Goal: Find specific page/section: Find specific page/section

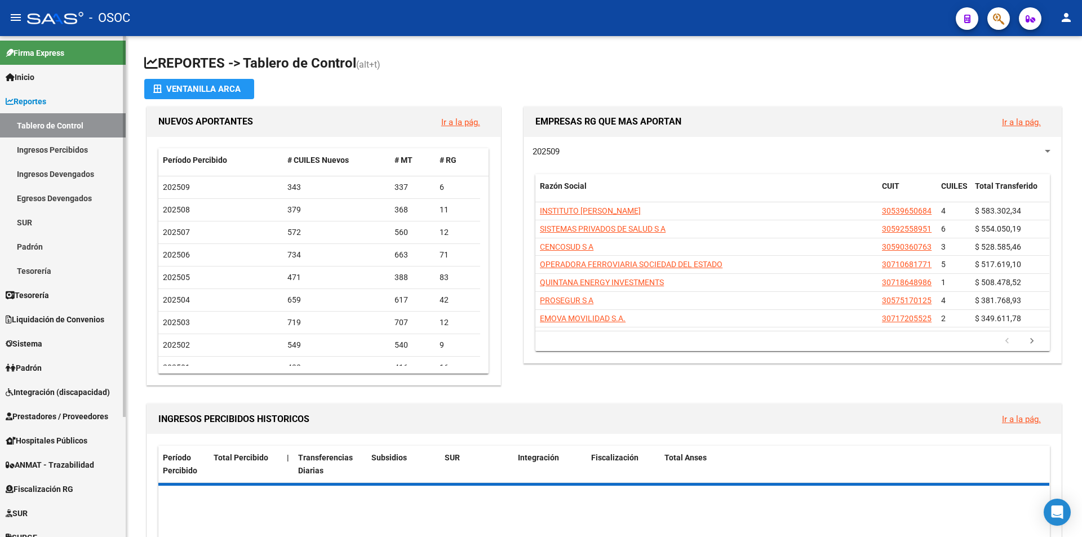
click at [51, 93] on link "Reportes" at bounding box center [63, 101] width 126 height 24
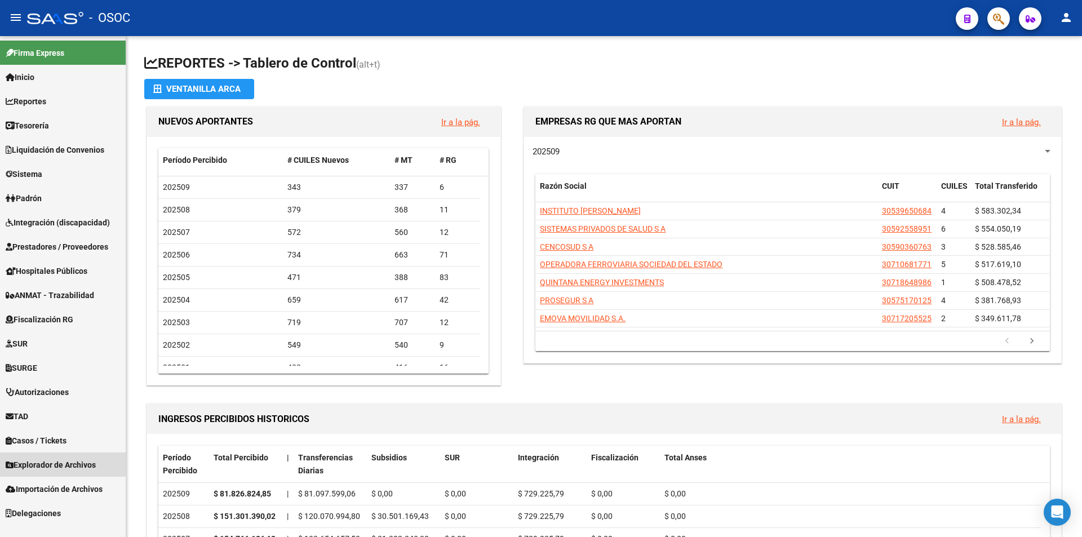
click at [67, 459] on span "Explorador de Archivos" at bounding box center [51, 465] width 90 height 12
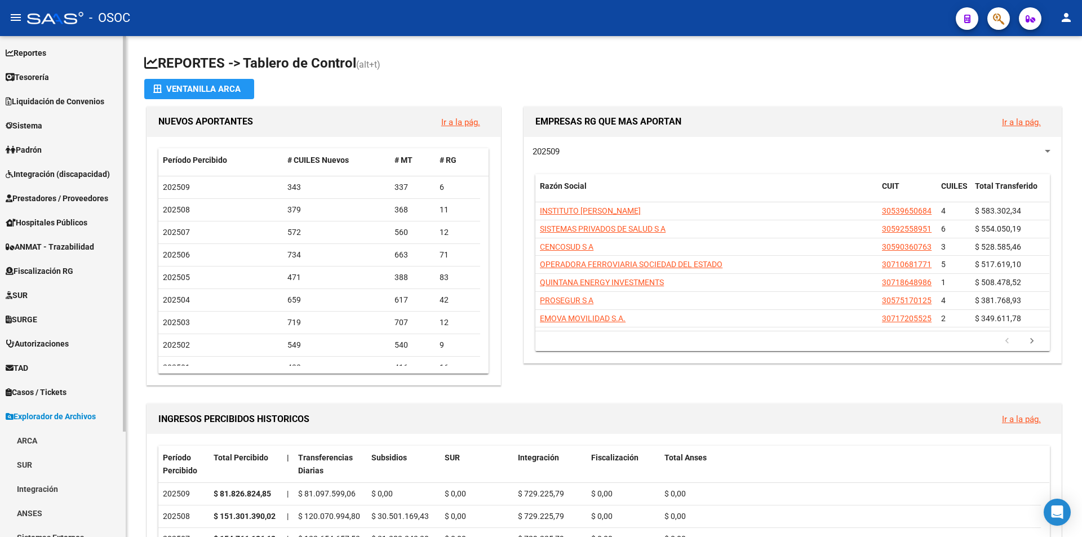
scroll to position [134, 0]
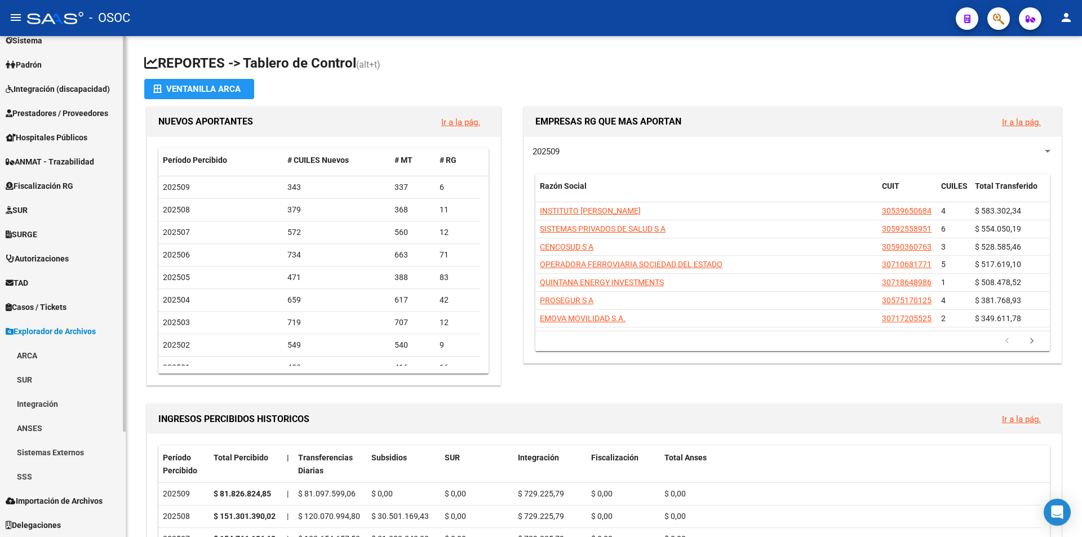
click at [63, 363] on link "ARCA" at bounding box center [63, 355] width 126 height 24
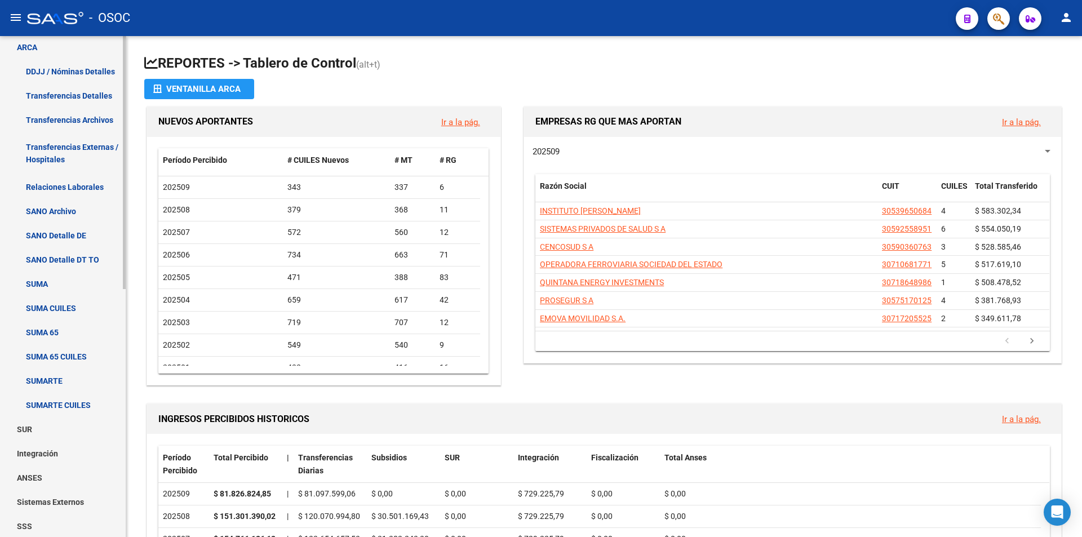
scroll to position [472, 0]
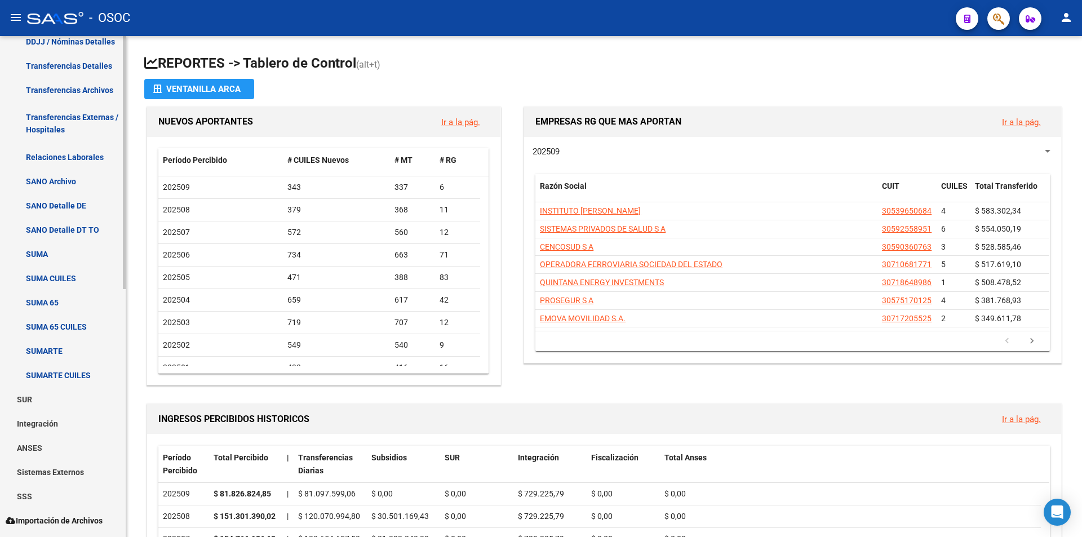
click at [65, 369] on link "SUMARTE CUILES" at bounding box center [63, 375] width 126 height 24
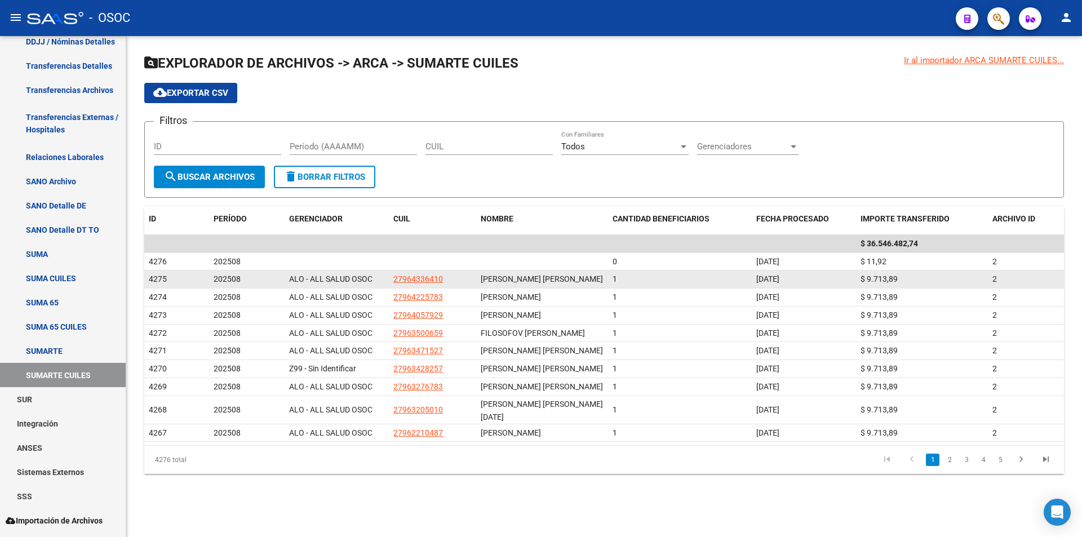
drag, startPoint x: 837, startPoint y: 289, endPoint x: 897, endPoint y: 284, distance: 60.5
click at [897, 284] on div "4275 202508 ALO - ALL SALUD OSOC 27964336410 [PERSON_NAME] [PERSON_NAME] 1 [DAT…" at bounding box center [604, 280] width 920 height 18
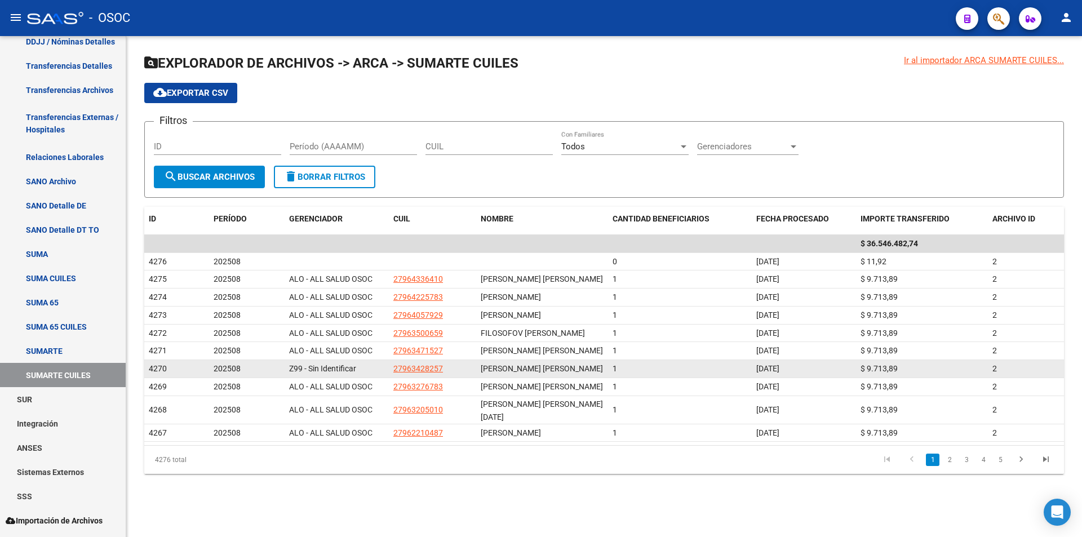
drag, startPoint x: 842, startPoint y: 384, endPoint x: 902, endPoint y: 384, distance: 60.3
click at [902, 378] on div "4270 202508 Z99 - Sin Identificar 27963428257 [PERSON_NAME] [PERSON_NAME] 1 [DA…" at bounding box center [604, 369] width 920 height 18
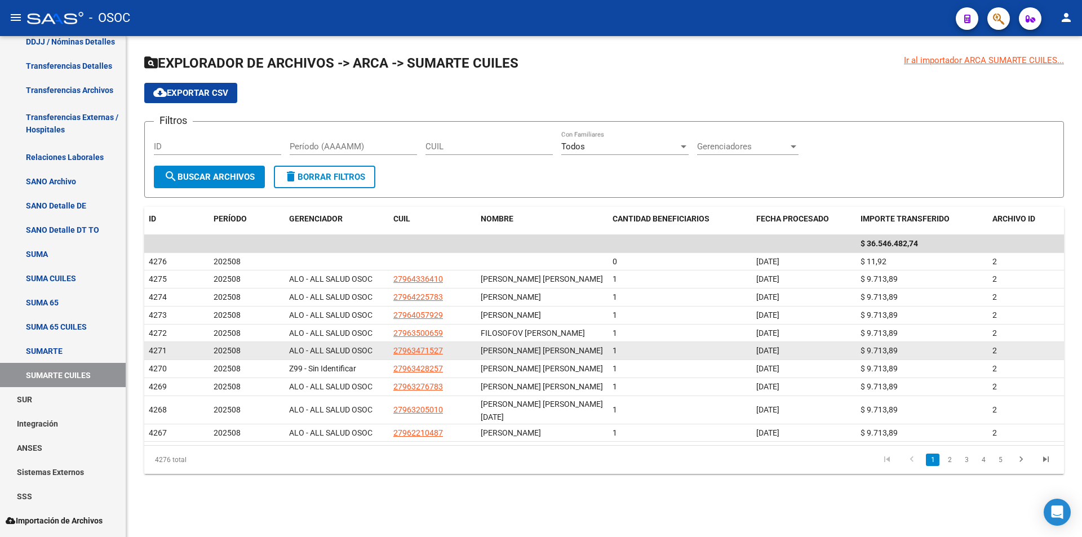
click at [769, 355] on span "[DATE]" at bounding box center [767, 350] width 23 height 9
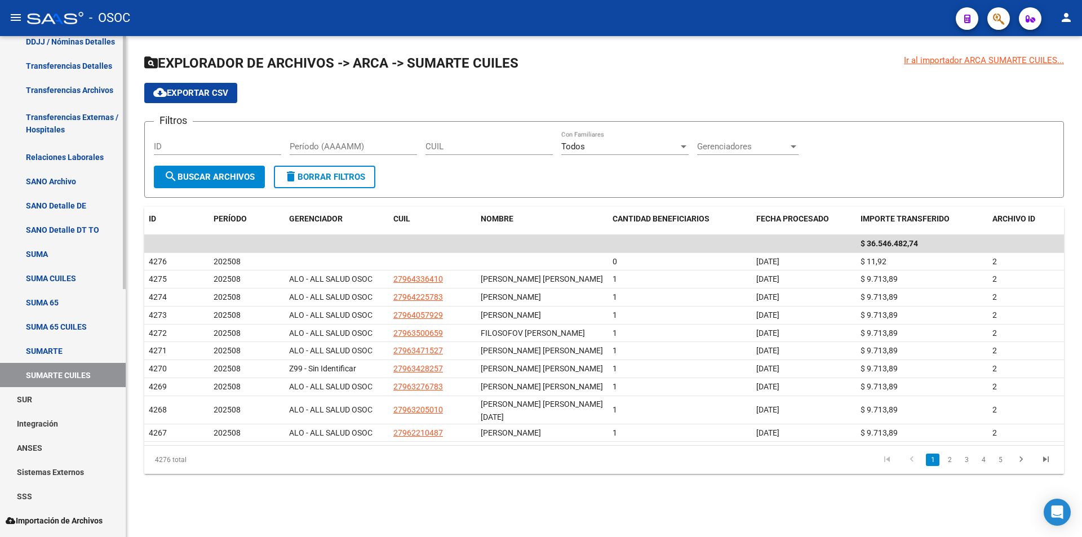
click at [68, 330] on link "SUMA 65 CUILES" at bounding box center [63, 327] width 126 height 24
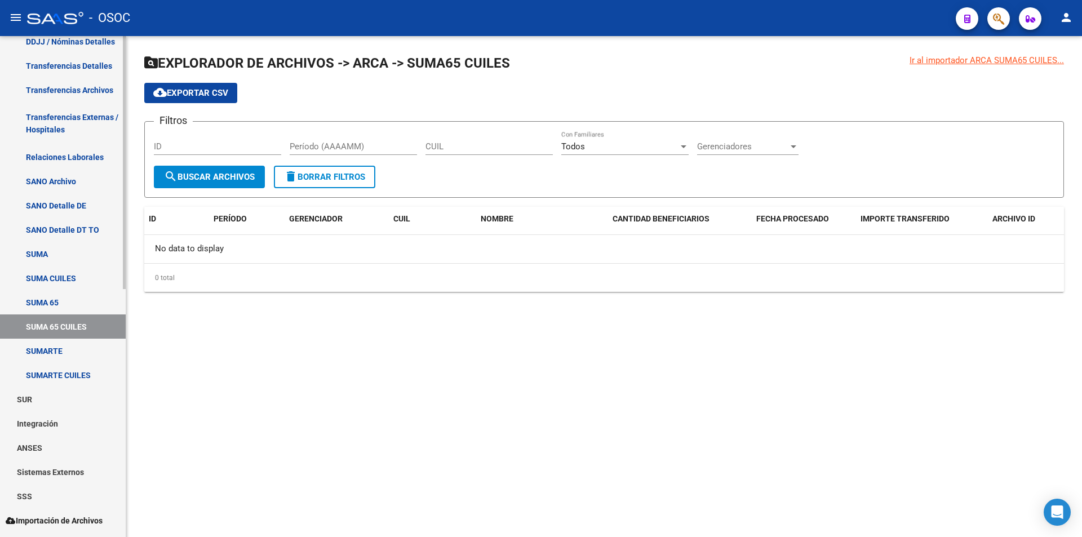
click at [88, 265] on link "SUMA" at bounding box center [63, 254] width 126 height 24
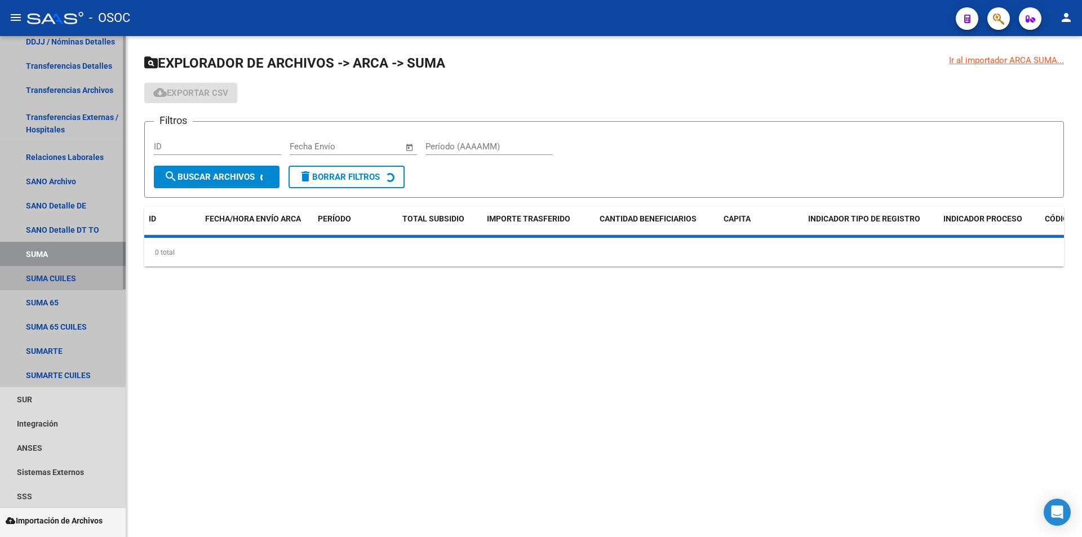
click at [78, 285] on link "SUMA CUILES" at bounding box center [63, 278] width 126 height 24
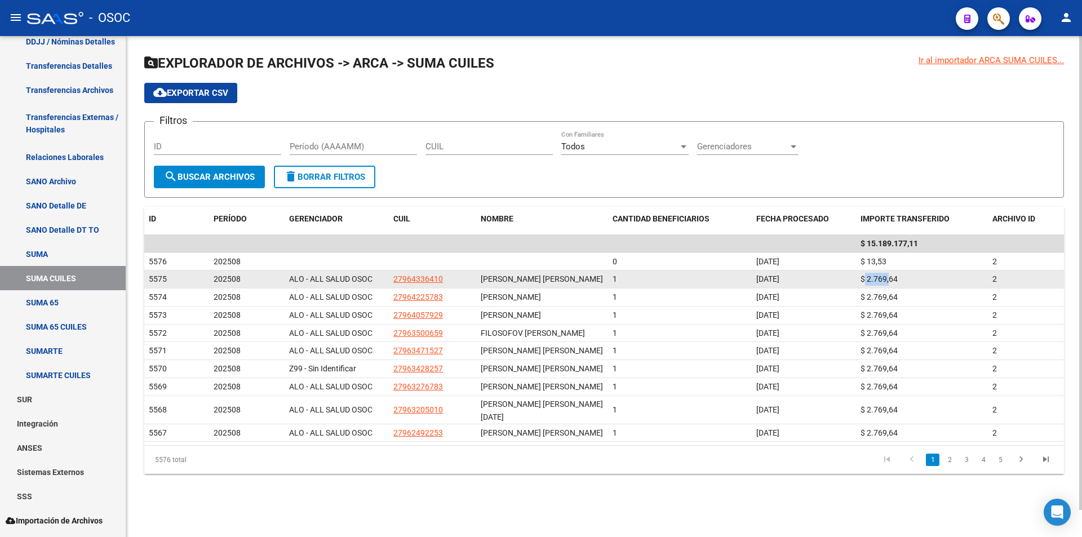
drag, startPoint x: 892, startPoint y: 289, endPoint x: 897, endPoint y: 293, distance: 6.4
click at [895, 286] on div "$ 2.769,64" at bounding box center [922, 279] width 123 height 13
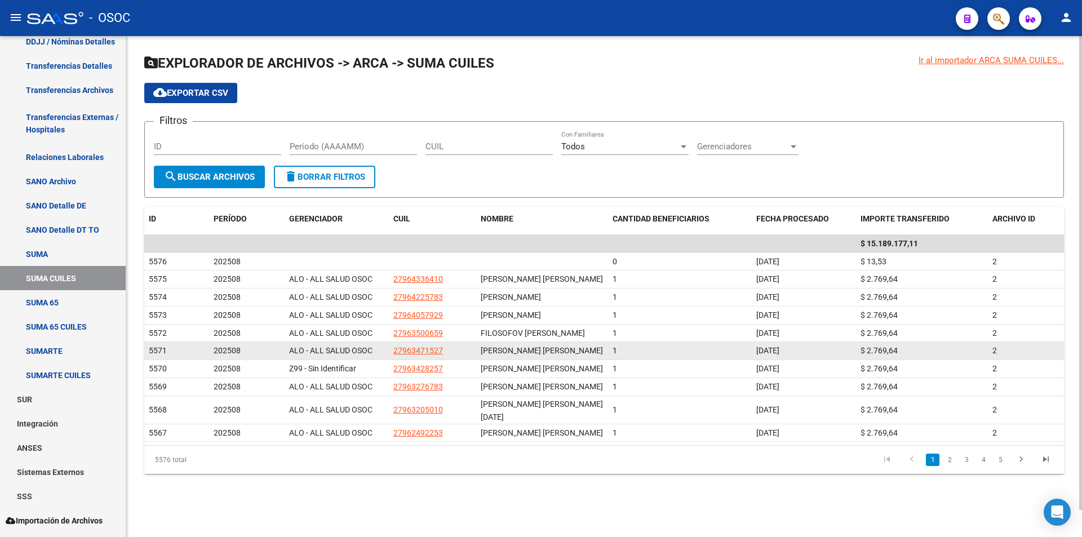
click at [909, 355] on datatable-body-cell "$ 2.769,64" at bounding box center [922, 350] width 132 height 17
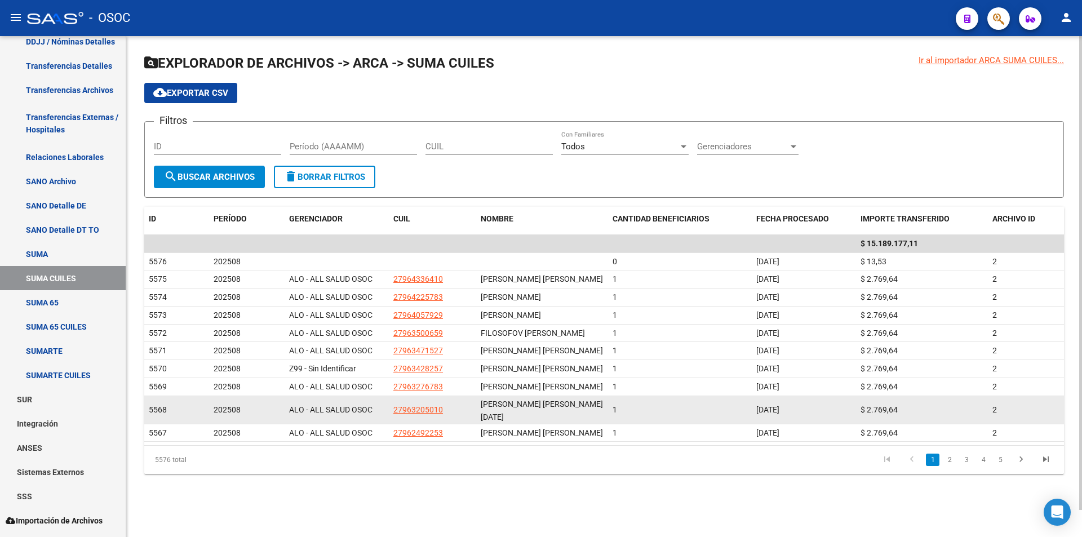
click at [893, 417] on div "$ 2.769,64" at bounding box center [922, 410] width 123 height 13
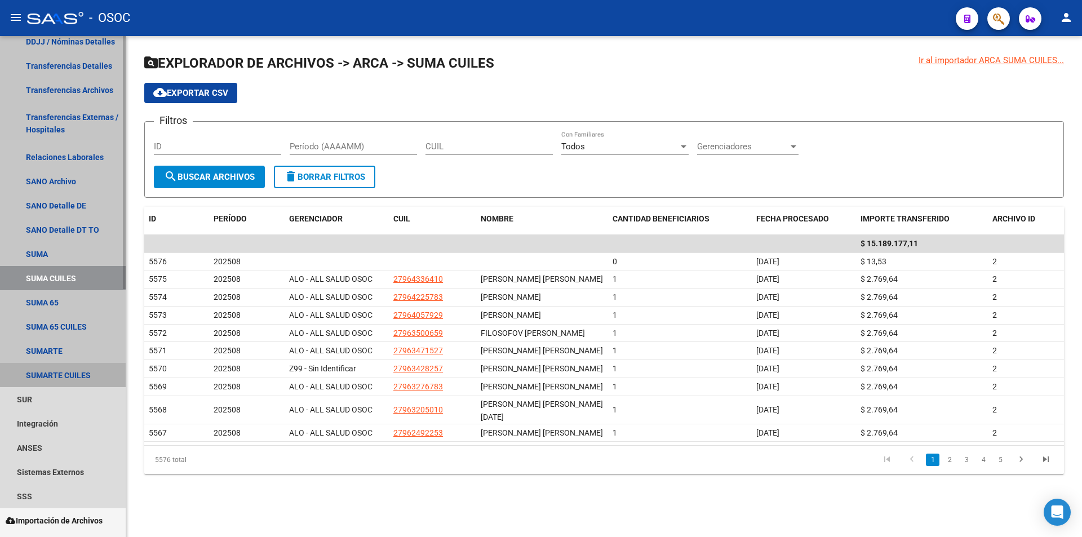
click at [45, 363] on link "SUMARTE CUILES" at bounding box center [63, 375] width 126 height 24
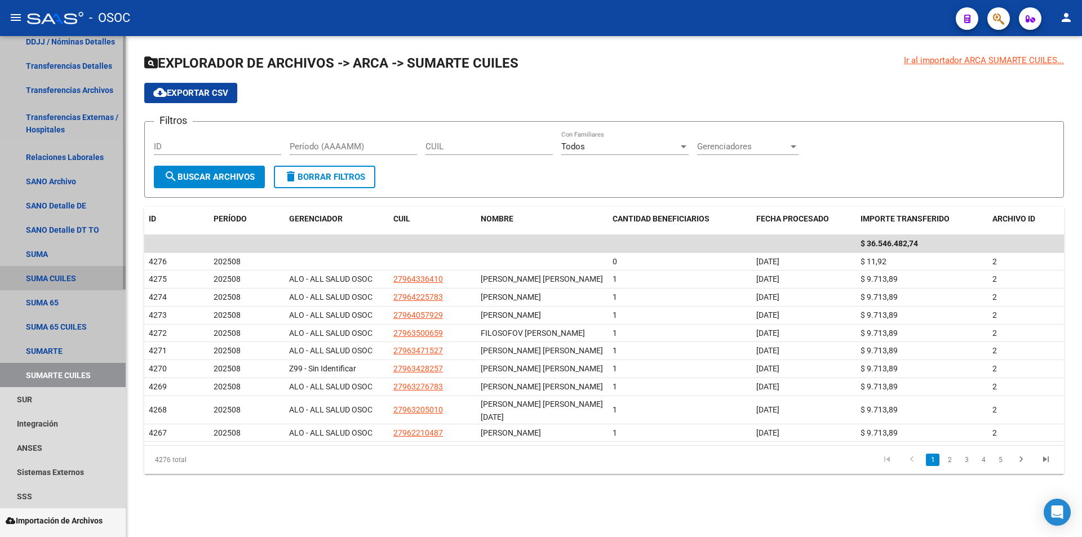
click at [70, 285] on link "SUMA CUILES" at bounding box center [63, 278] width 126 height 24
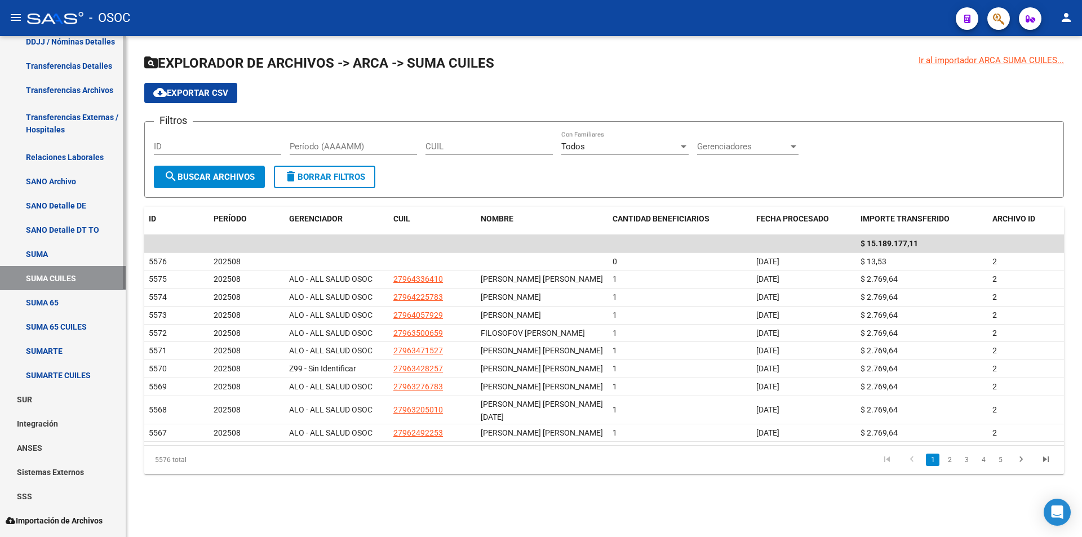
click at [72, 374] on link "SUMARTE CUILES" at bounding box center [63, 375] width 126 height 24
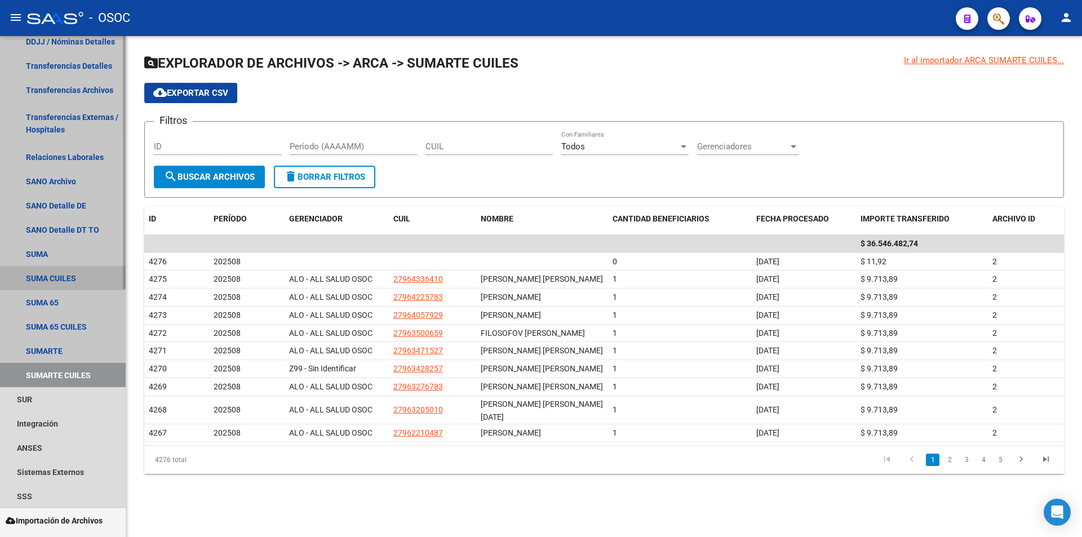
click at [73, 275] on link "SUMA CUILES" at bounding box center [63, 278] width 126 height 24
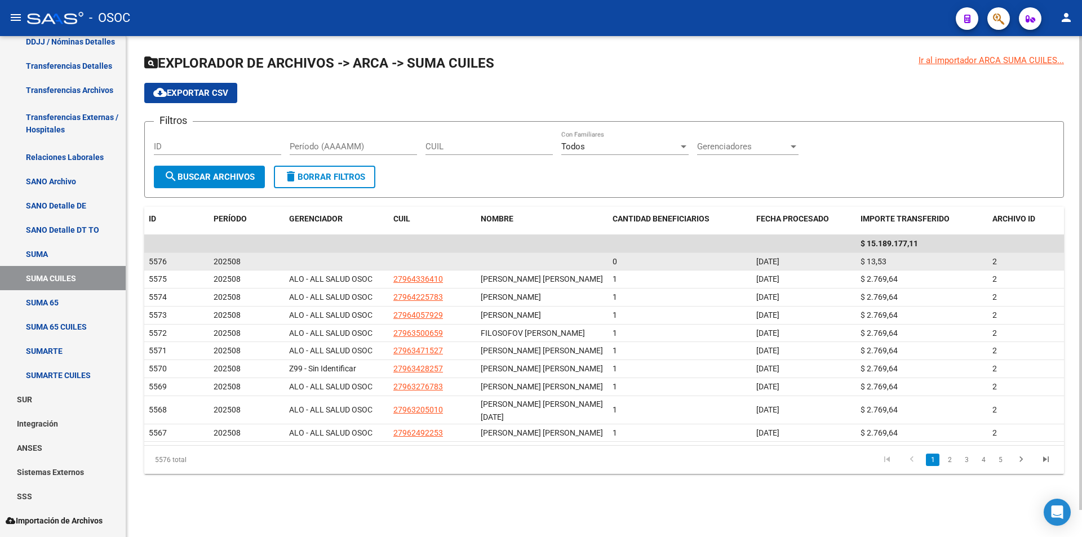
drag, startPoint x: 910, startPoint y: 282, endPoint x: 826, endPoint y: 269, distance: 84.9
click at [826, 269] on datatable-scroller "$ 15.189.177,11 5576 202508 0 [DATE] $ 13,53 2 5575 202508 ALO - ALL SALUD OSOC…" at bounding box center [604, 338] width 920 height 207
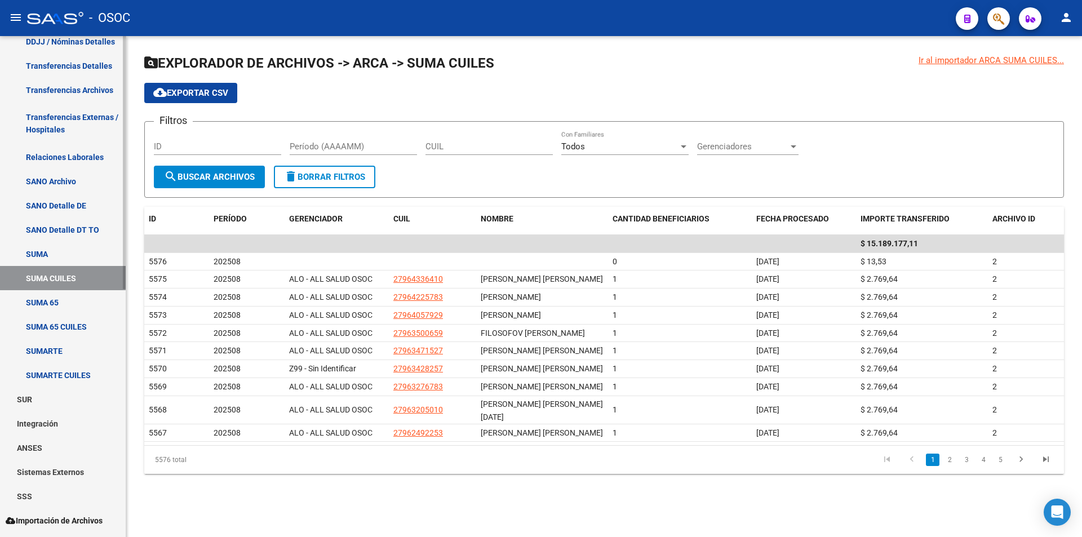
click at [87, 363] on link "SUMARTE CUILES" at bounding box center [63, 375] width 126 height 24
